Goal: Information Seeking & Learning: Understand process/instructions

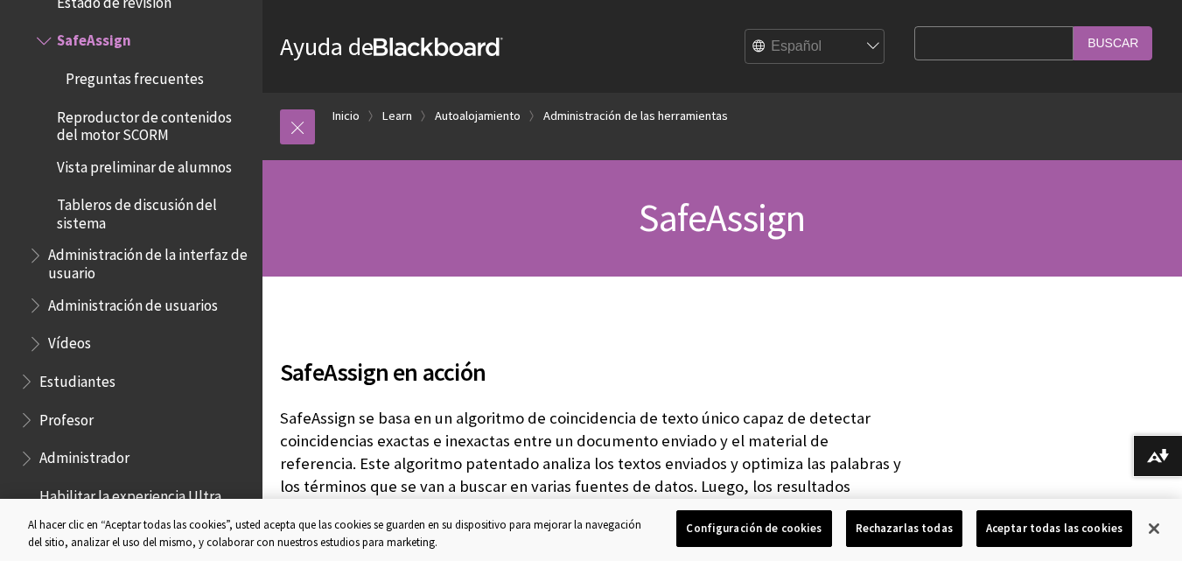
click at [776, 522] on button "Configuración de cookies" at bounding box center [753, 528] width 155 height 37
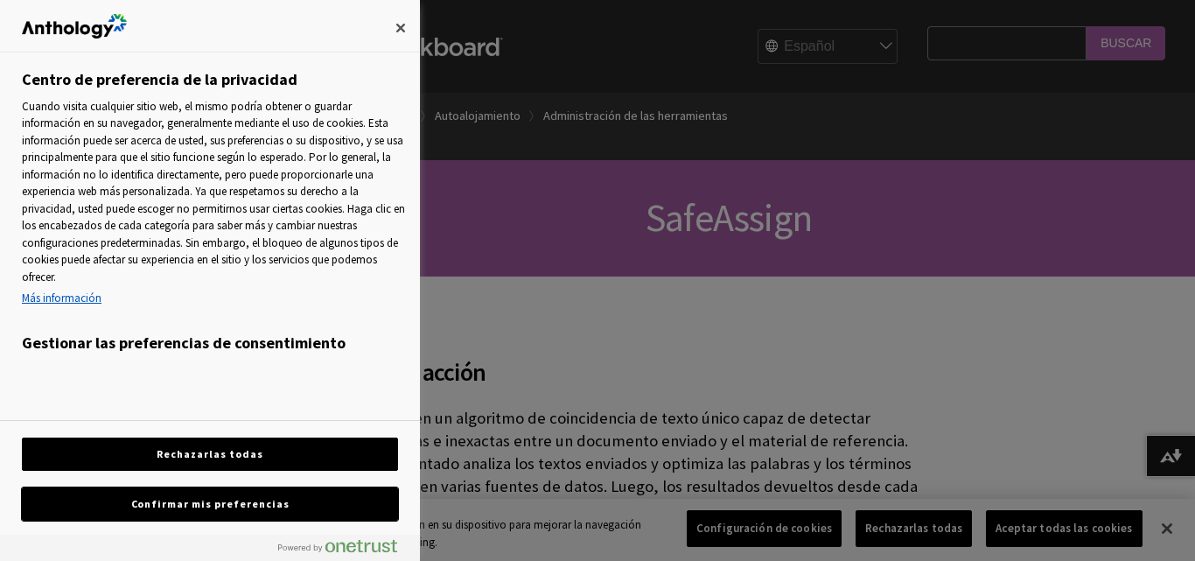
click at [277, 505] on button "Confirmar mis preferencias" at bounding box center [210, 503] width 376 height 33
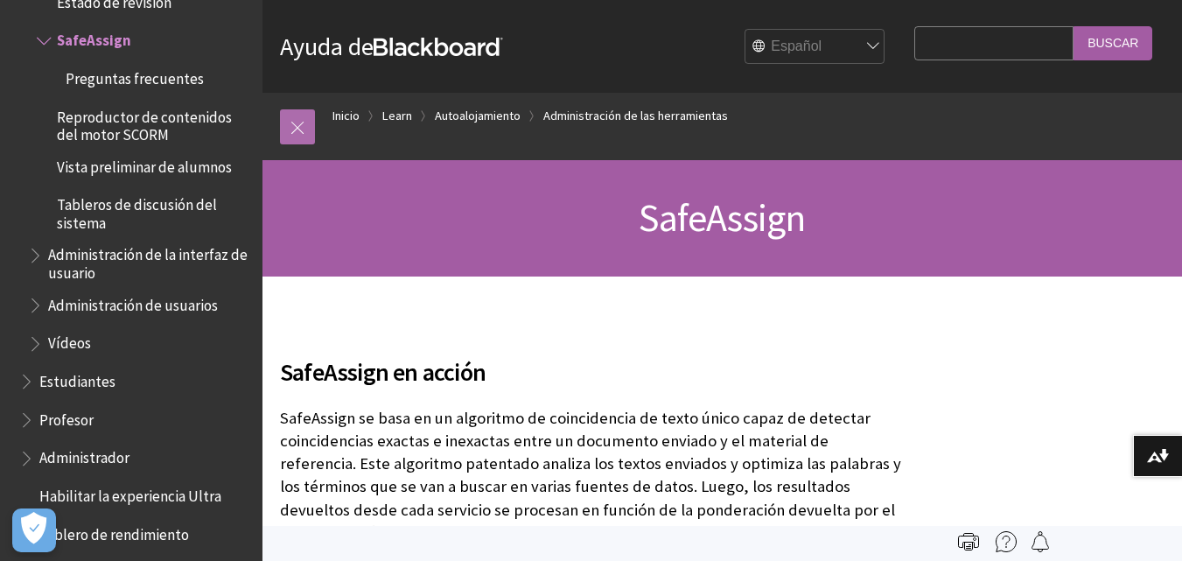
click at [303, 120] on link at bounding box center [297, 126] width 35 height 35
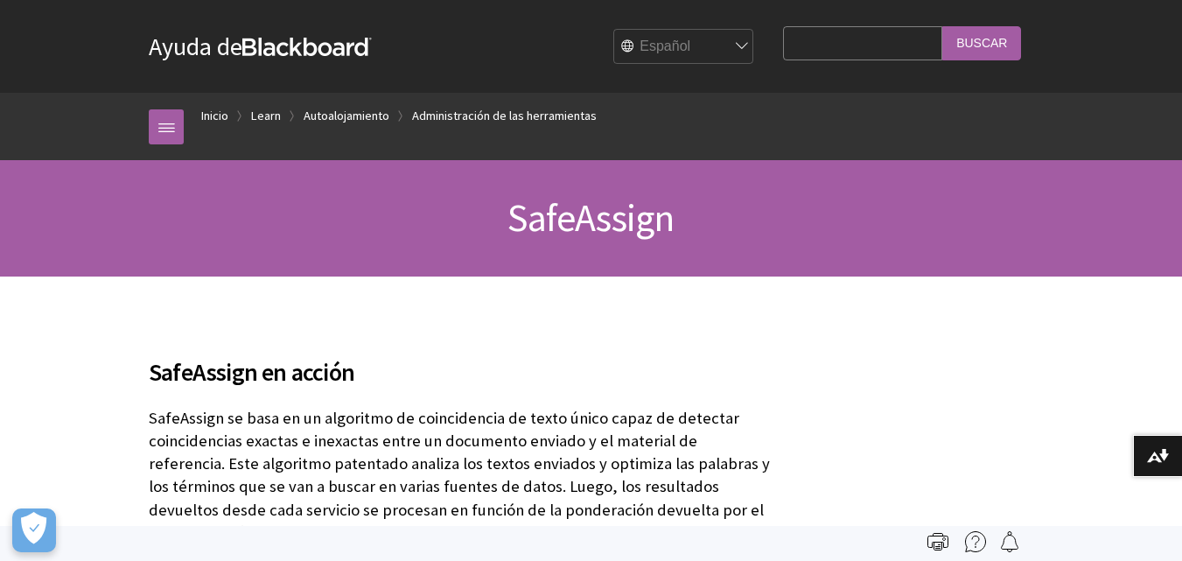
click at [874, 47] on input "Search Query" at bounding box center [862, 43] width 159 height 34
click at [206, 114] on link "Inicio" at bounding box center [214, 116] width 27 height 22
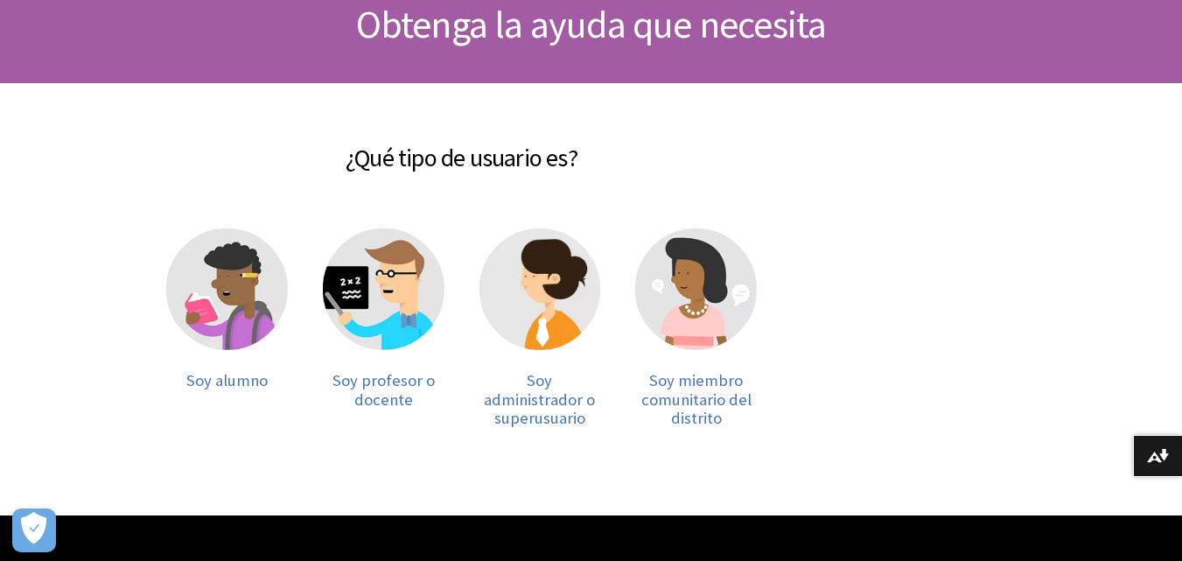
scroll to position [195, 0]
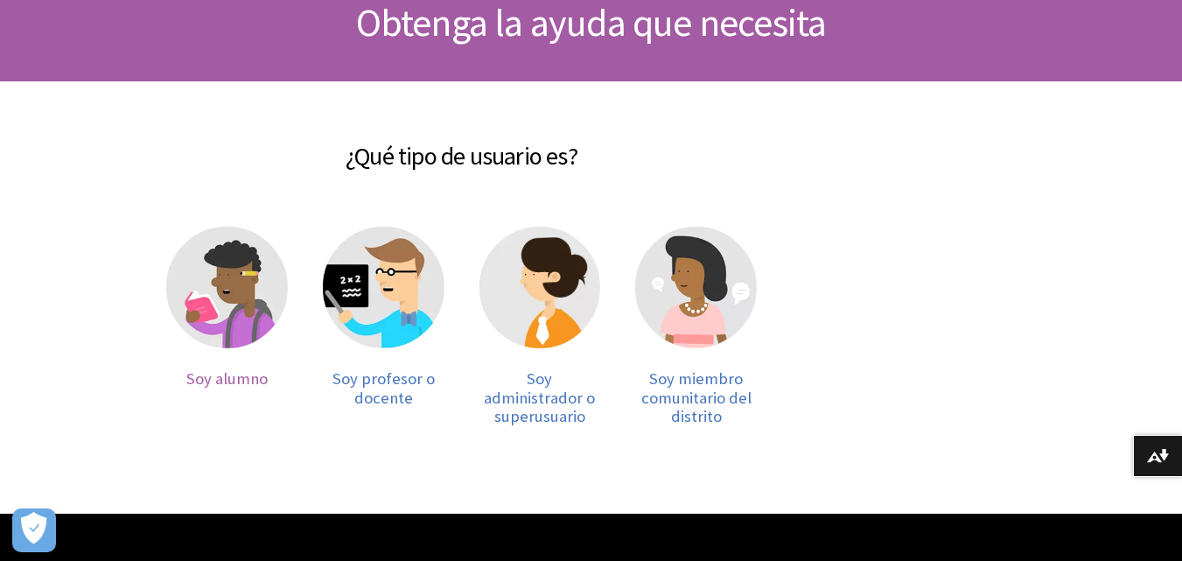
click at [209, 283] on img at bounding box center [227, 288] width 122 height 122
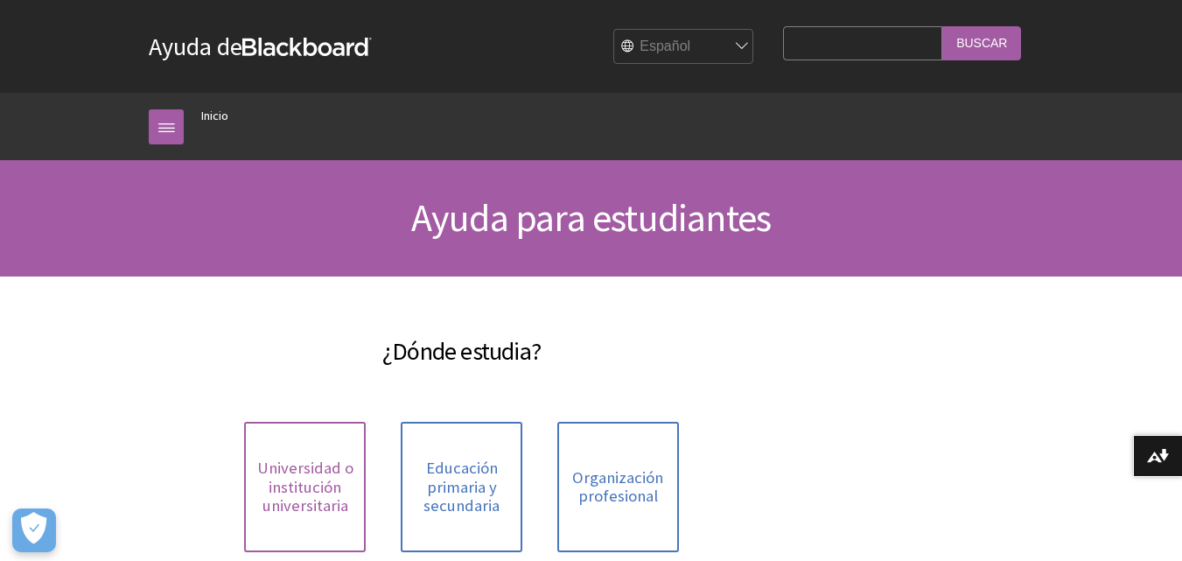
click at [331, 457] on link "Universidad o institución universitaria" at bounding box center [305, 487] width 122 height 130
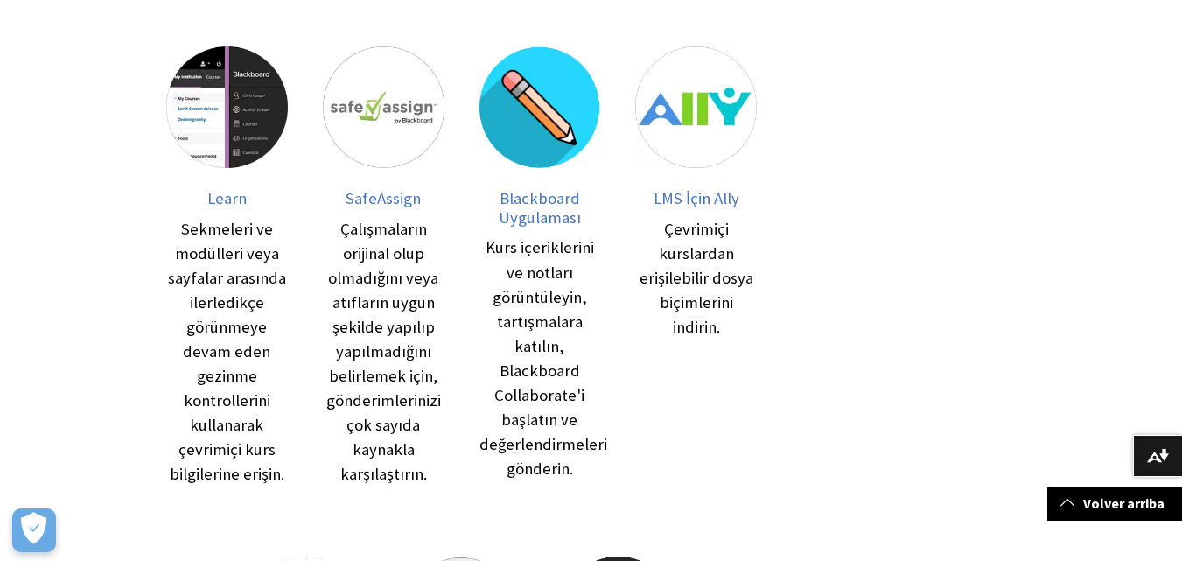
scroll to position [291, 0]
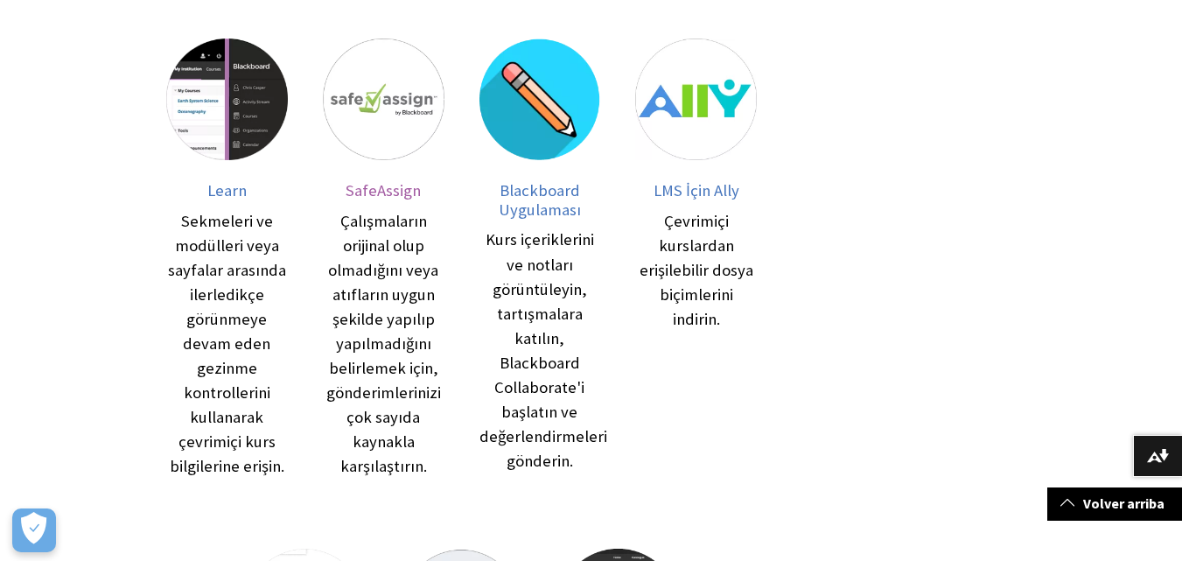
click at [375, 178] on div at bounding box center [384, 110] width 122 height 143
click at [368, 89] on img at bounding box center [384, 100] width 122 height 122
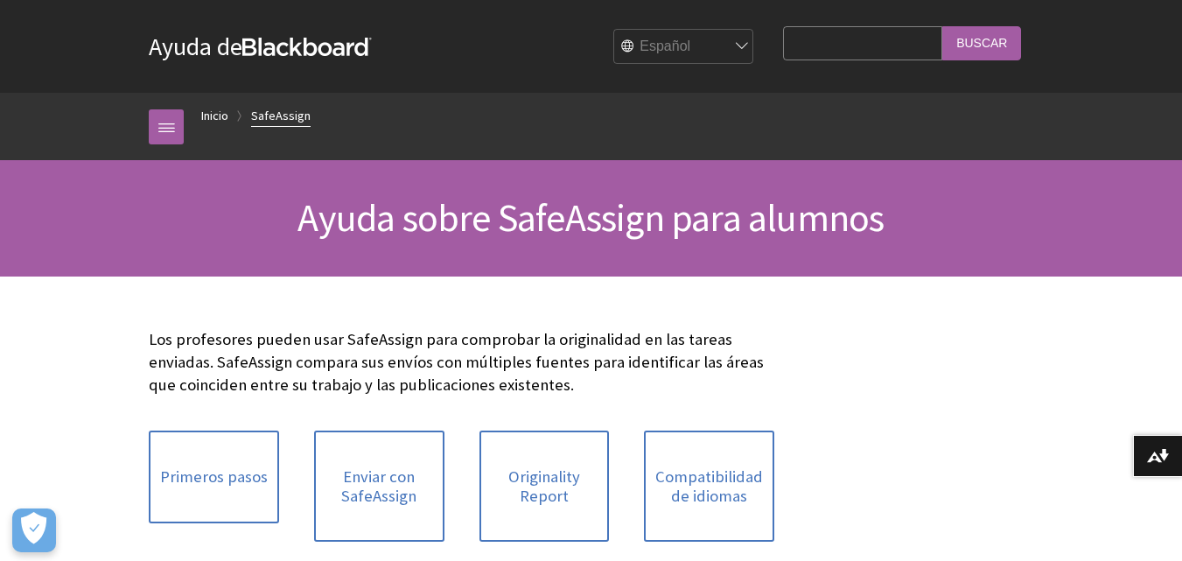
click at [266, 113] on link "SafeAssign" at bounding box center [281, 116] width 60 height 22
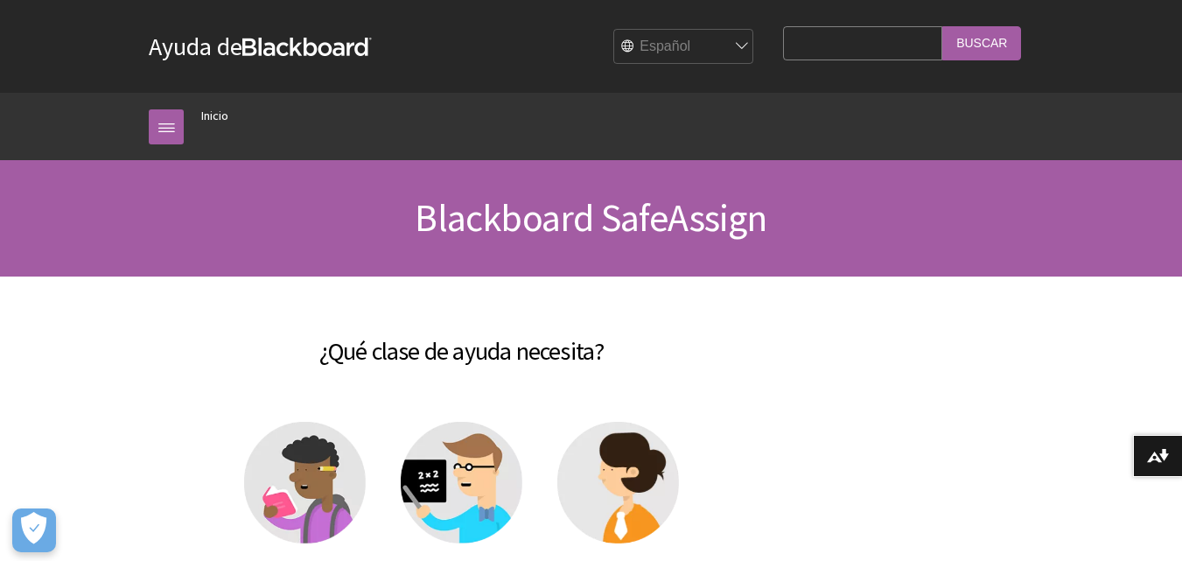
scroll to position [1312, 0]
click at [163, 137] on link at bounding box center [166, 126] width 35 height 35
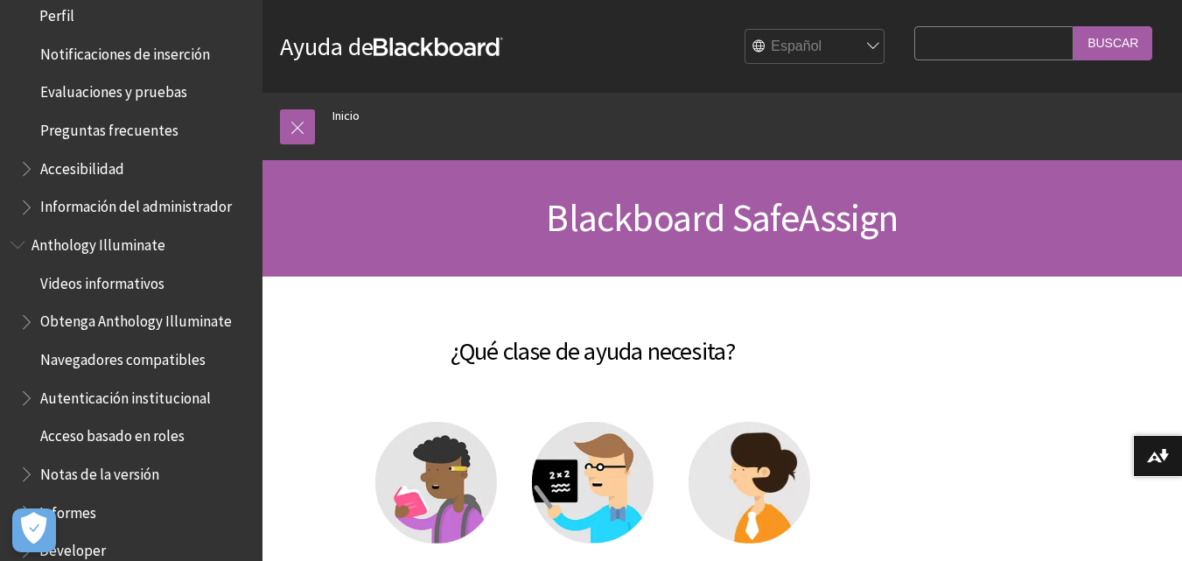
scroll to position [0, 0]
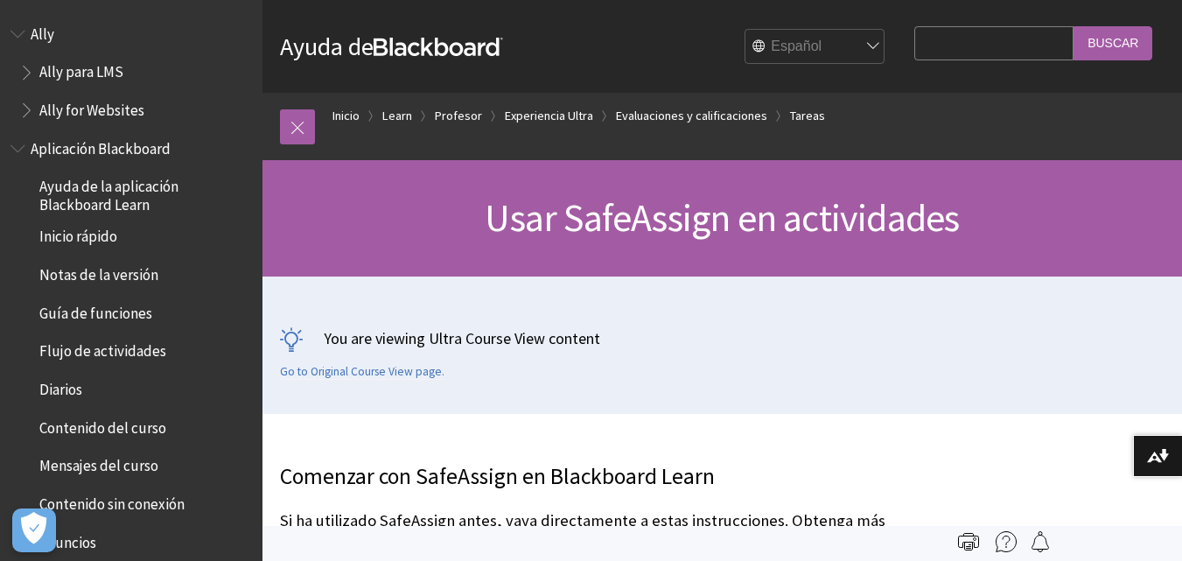
scroll to position [2632, 0]
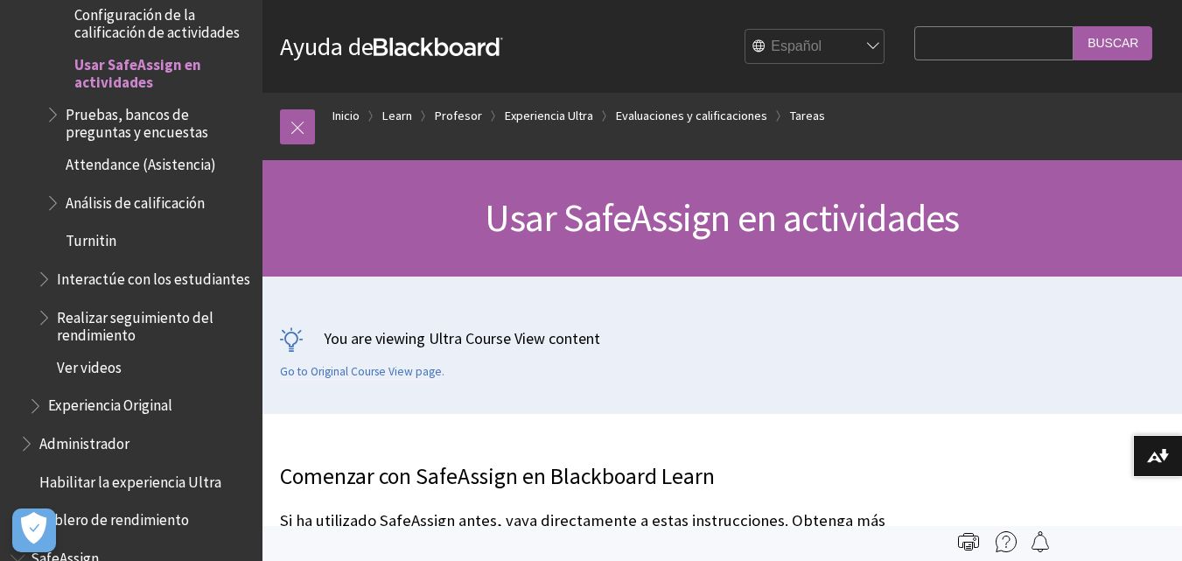
click at [417, 359] on div "You are viewing Ultra Course View content Go to Original Course View page." at bounding box center [722, 353] width 885 height 52
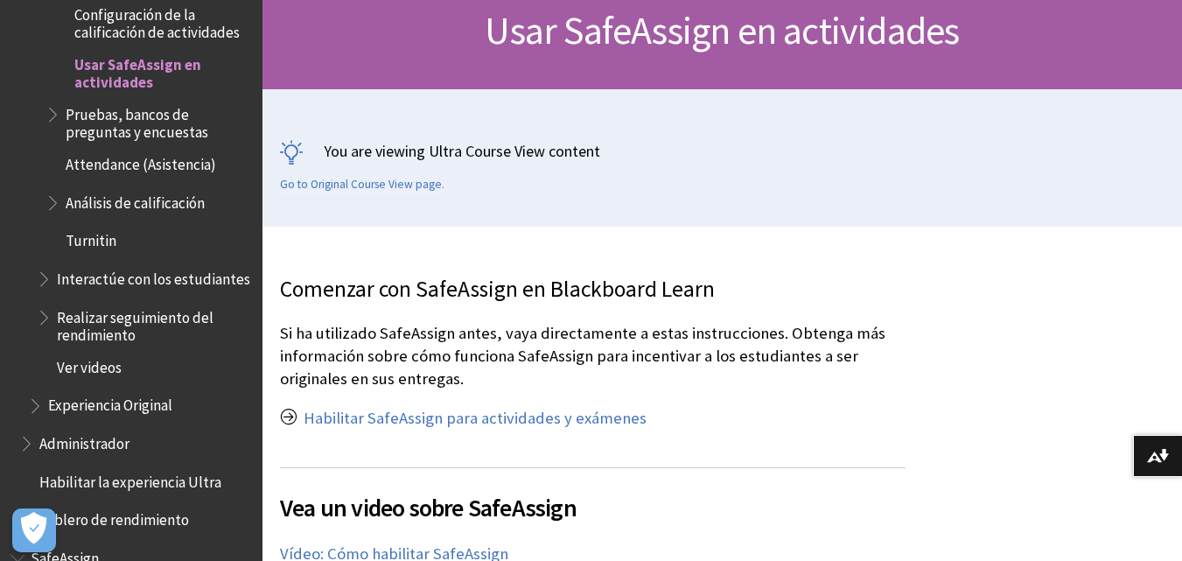
scroll to position [299, 0]
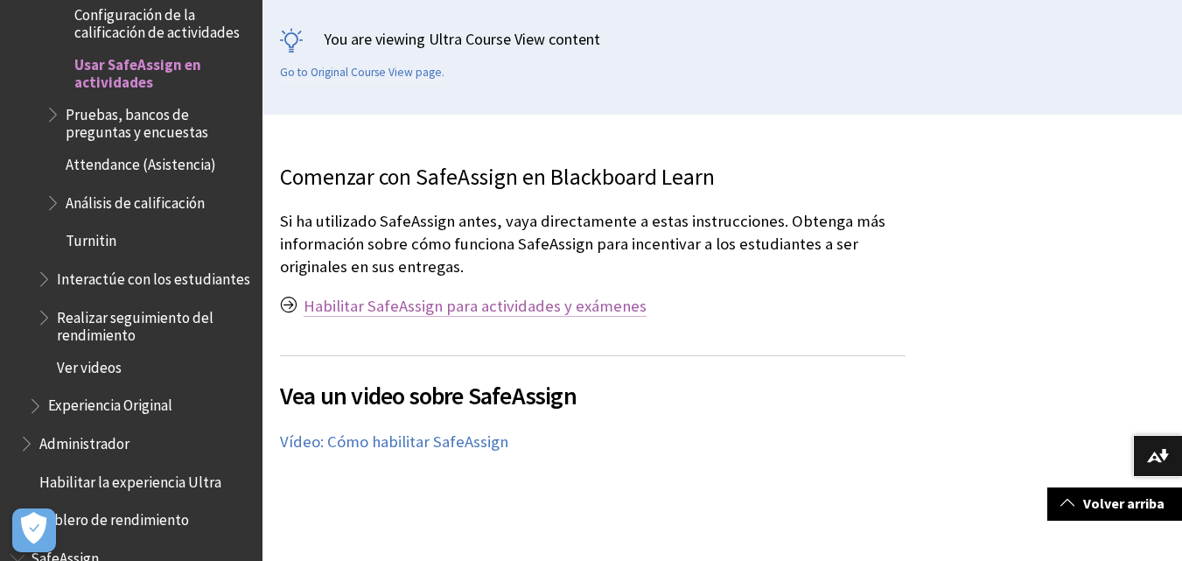
click at [498, 299] on link "Habilitar SafeAssign para actividades y exámenes" at bounding box center [475, 306] width 343 height 21
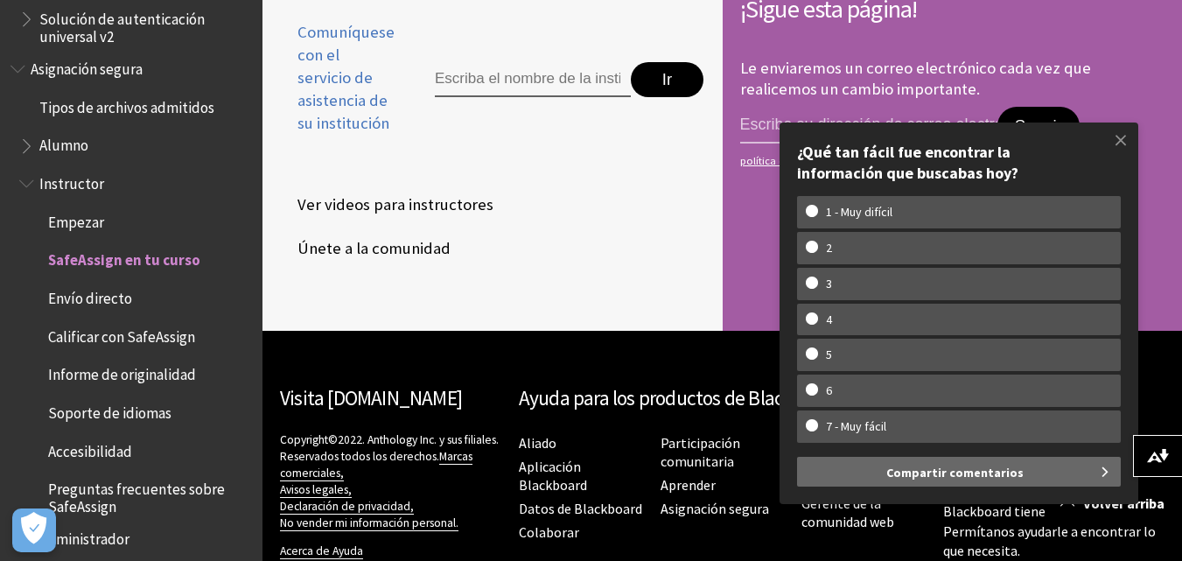
scroll to position [4756, 0]
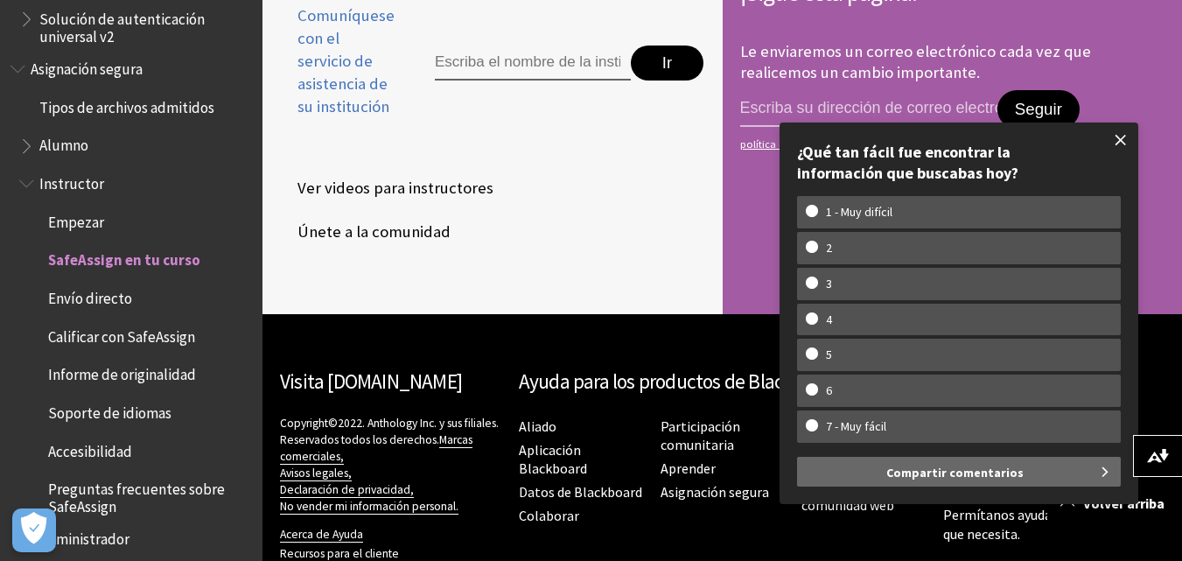
click at [1125, 140] on span at bounding box center [1121, 140] width 37 height 37
